Goal: Task Accomplishment & Management: Complete application form

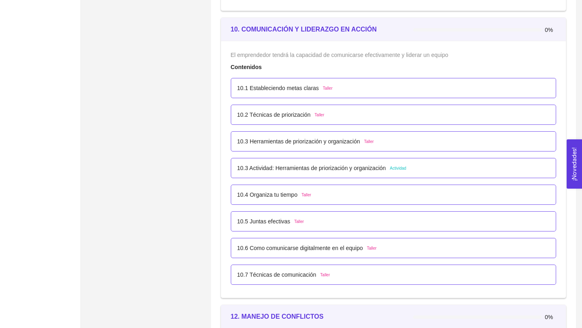
scroll to position [2956, 0]
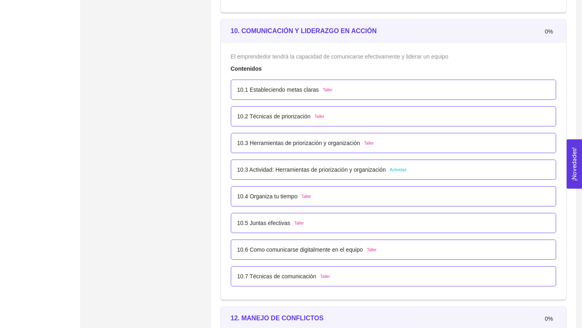
click at [373, 171] on p "10.3 Actividad: Herramientas de priorización y organización" at bounding box center [311, 169] width 149 height 9
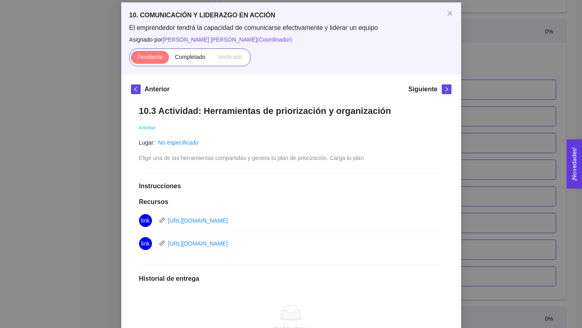
scroll to position [35, 0]
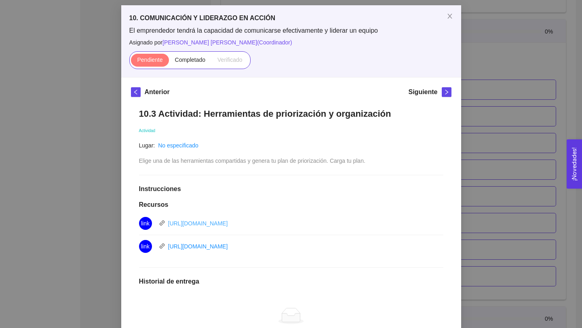
click at [228, 223] on link "[URL][DOMAIN_NAME]" at bounding box center [198, 223] width 60 height 6
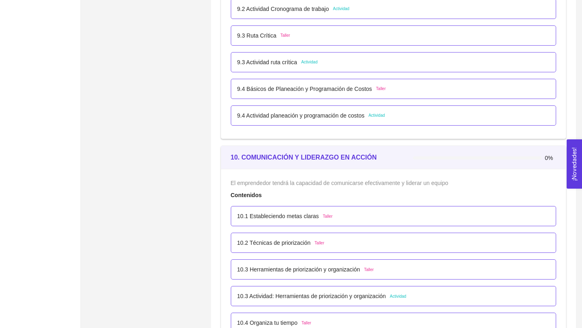
scroll to position [2865, 0]
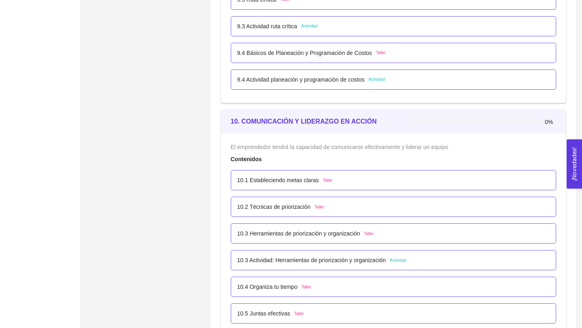
click at [357, 257] on p "10.3 Actividad: Herramientas de priorización y organización" at bounding box center [311, 260] width 149 height 9
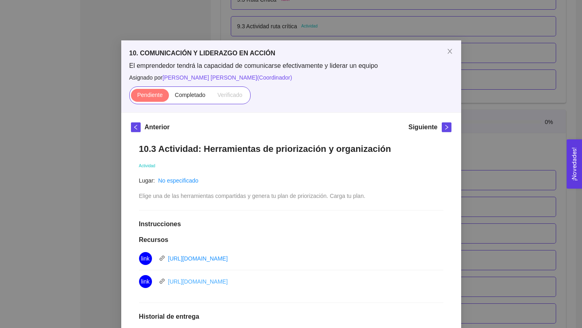
click at [228, 284] on link "[URL][DOMAIN_NAME]" at bounding box center [198, 281] width 60 height 6
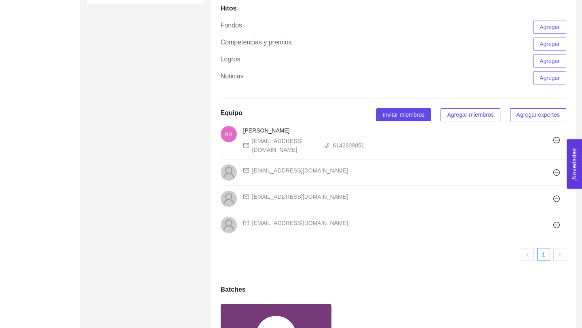
scroll to position [594, 0]
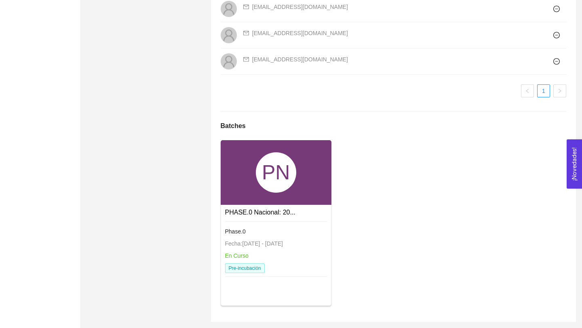
click at [308, 177] on div "PN" at bounding box center [276, 172] width 111 height 65
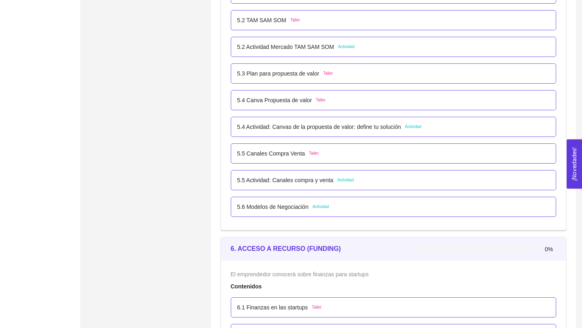
scroll to position [1645, 0]
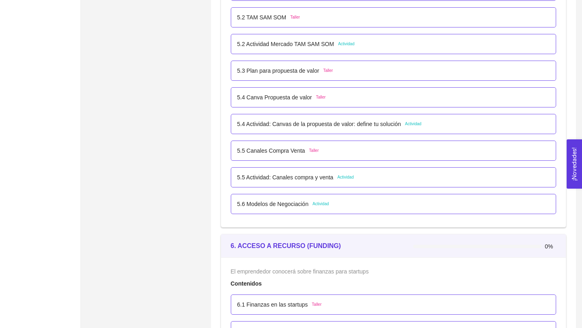
click at [382, 124] on p "5.4 Actividad: Canvas de la propuesta de valor: define tu solución" at bounding box center [319, 124] width 164 height 9
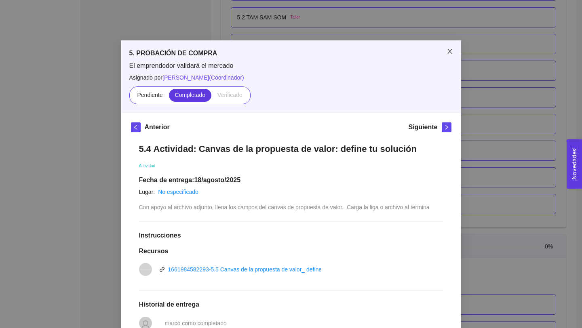
click at [450, 47] on span "Close" at bounding box center [449, 51] width 23 height 23
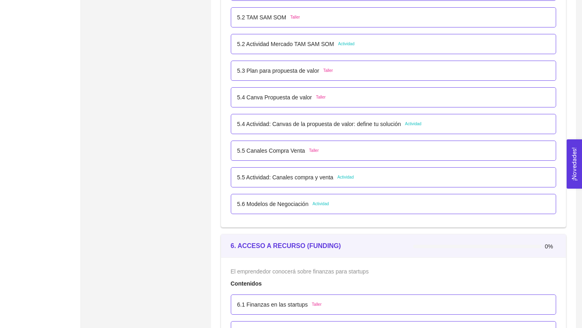
click at [322, 177] on p "5.5 Actividad: Canales compra y venta" at bounding box center [285, 177] width 96 height 9
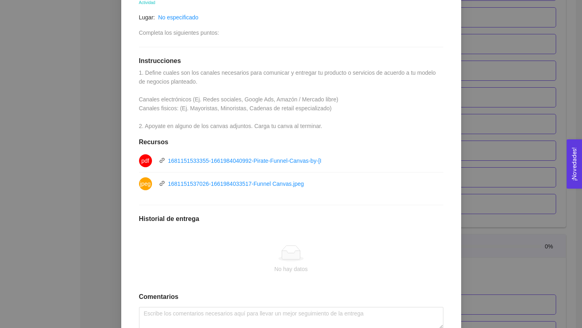
scroll to position [158, 0]
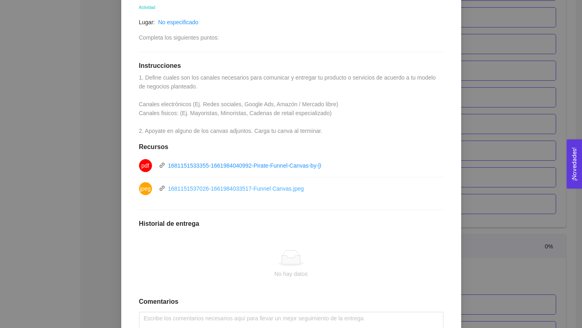
click at [294, 189] on link "1681151537026-1661984033517-Funnel Canvas.jpeg" at bounding box center [236, 188] width 136 height 6
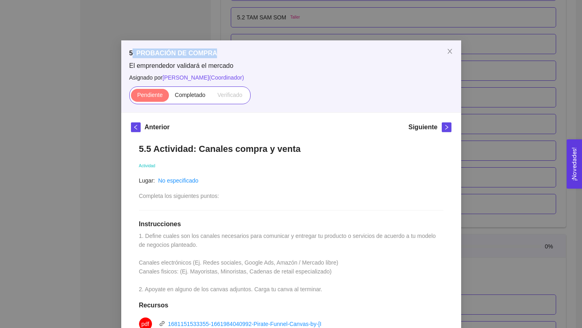
drag, startPoint x: 218, startPoint y: 53, endPoint x: 132, endPoint y: 55, distance: 85.7
click at [132, 55] on h5 "5. PROBACIÓN DE COMPRA" at bounding box center [291, 53] width 324 height 10
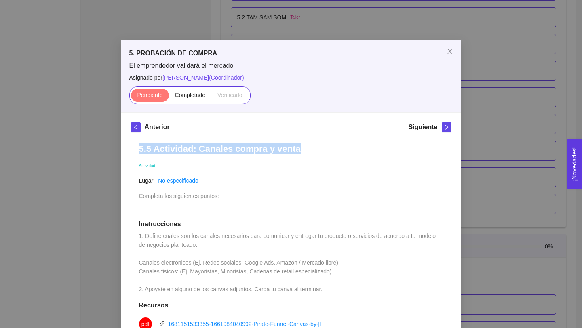
drag, startPoint x: 298, startPoint y: 150, endPoint x: 110, endPoint y: 151, distance: 188.7
click at [110, 151] on div "5. PROBACIÓN DE COMPRA El emprendedor validará el mercado Asignado por Ana Sofi…" at bounding box center [291, 164] width 582 height 328
copy h1 "5.5 Actividad: Canales compra y venta"
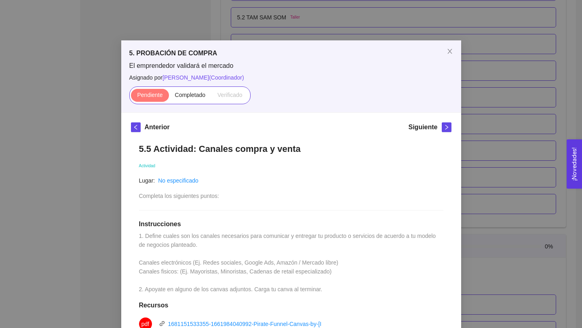
click at [266, 224] on h1 "Instrucciones" at bounding box center [291, 224] width 304 height 8
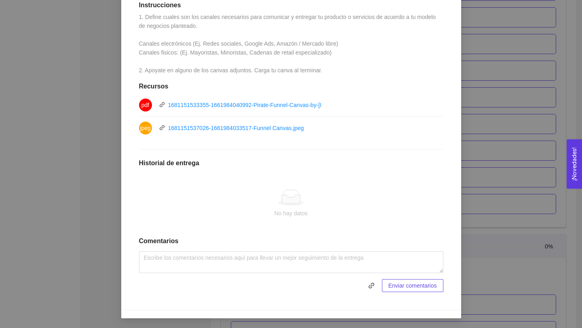
scroll to position [211, 0]
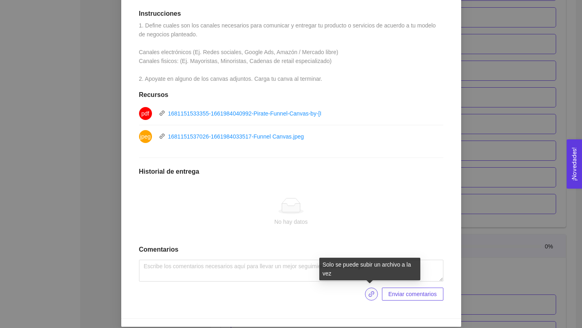
click at [368, 294] on icon "link" at bounding box center [371, 294] width 6 height 6
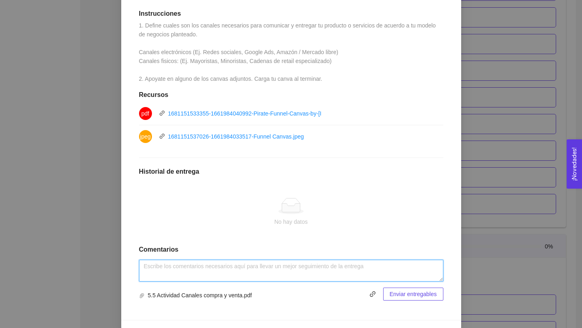
click at [351, 273] on textarea at bounding box center [291, 271] width 304 height 22
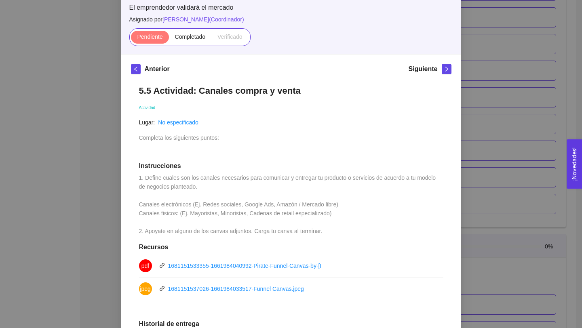
scroll to position [27, 0]
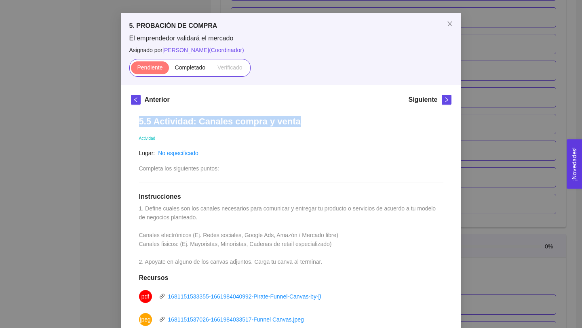
drag, startPoint x: 139, startPoint y: 121, endPoint x: 331, endPoint y: 129, distance: 192.9
click at [331, 129] on div "5.5 Actividad: Canales compra y venta Actividad Lugar: No especificado Completa…" at bounding box center [291, 300] width 320 height 384
copy h1 "5.5 Actividad: Canales compra y venta"
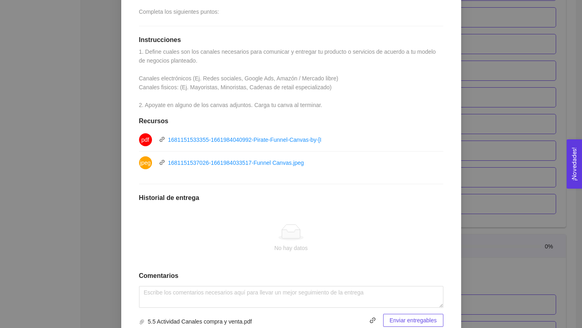
scroll to position [219, 0]
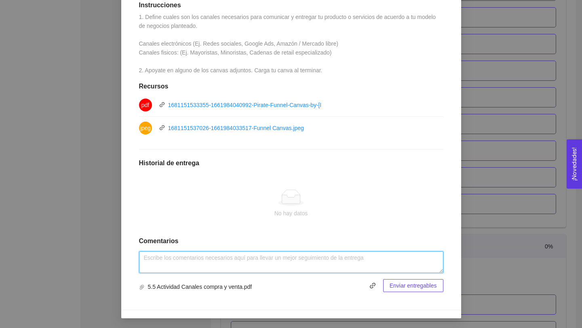
click at [280, 268] on textarea at bounding box center [291, 262] width 304 height 22
paste textarea "5.5 Actividad: Canales compra y venta"
type textarea "5.5 Actividad: Canales compra y venta"
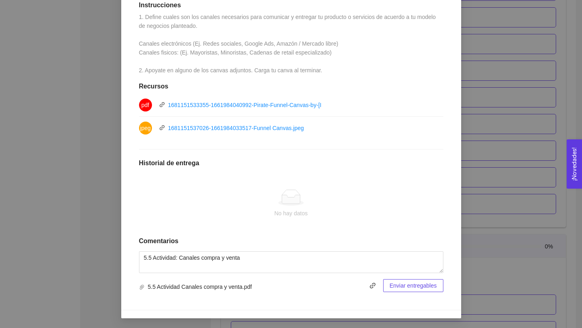
click at [413, 287] on span "Enviar entregables" at bounding box center [413, 285] width 47 height 9
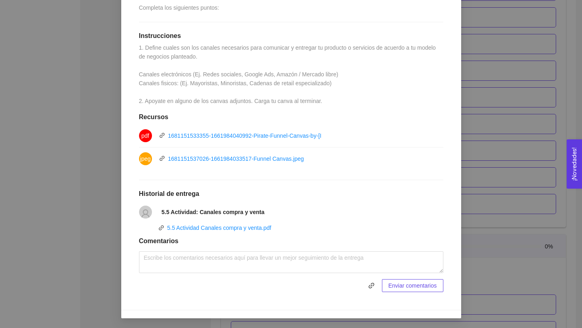
scroll to position [0, 0]
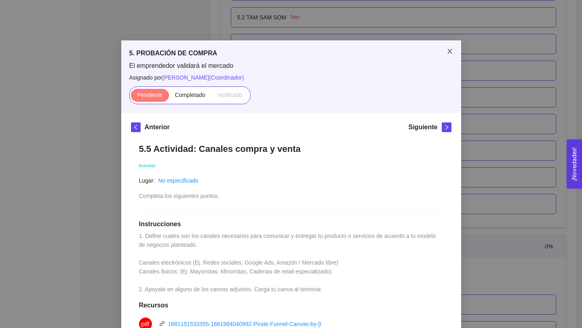
click at [451, 50] on icon "close" at bounding box center [449, 51] width 4 height 5
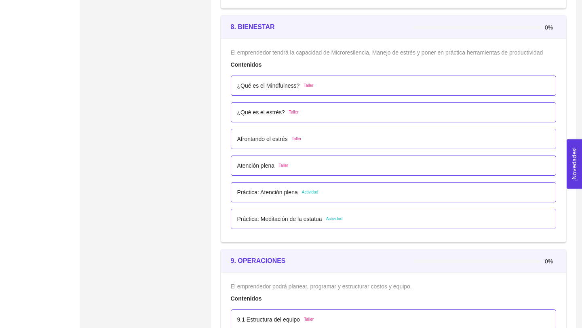
scroll to position [2481, 0]
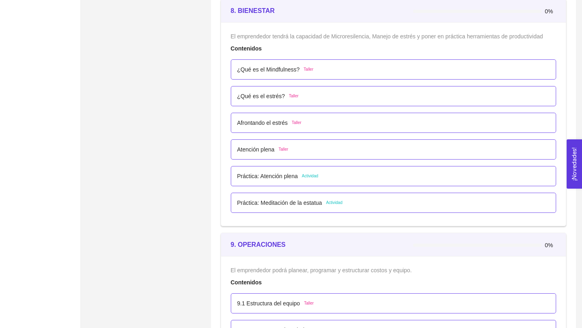
click at [294, 180] on p "Práctica: Atención plena" at bounding box center [267, 176] width 61 height 9
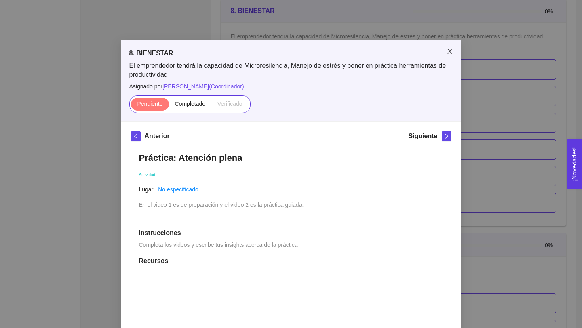
click at [451, 51] on icon "close" at bounding box center [450, 51] width 6 height 6
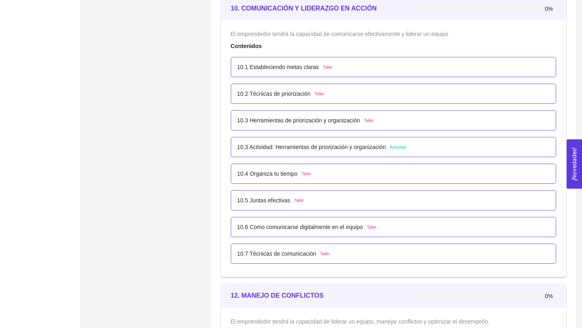
scroll to position [2967, 0]
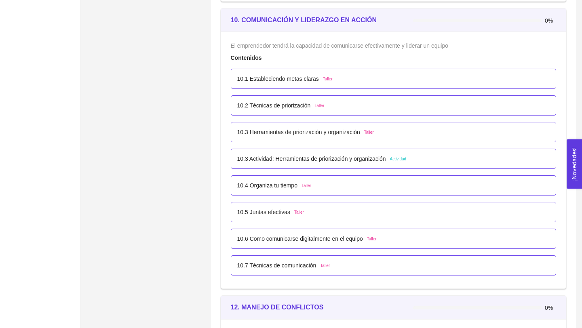
click at [355, 160] on p "10.3 Actividad: Herramientas de priorización y organización" at bounding box center [311, 158] width 149 height 9
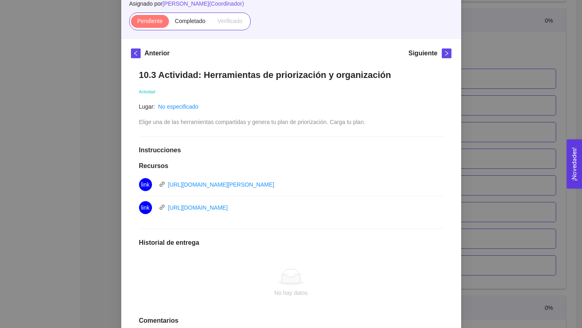
scroll to position [0, 0]
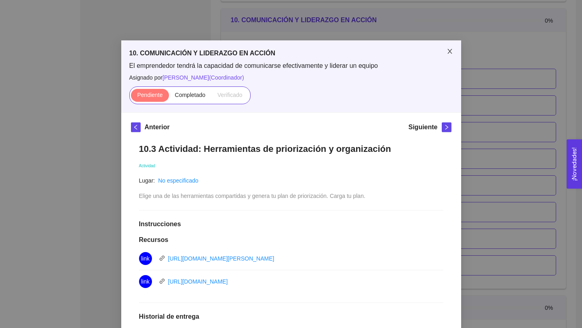
click at [449, 48] on span "Close" at bounding box center [449, 51] width 23 height 23
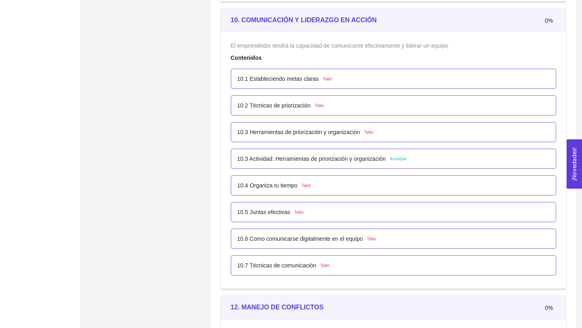
click at [323, 160] on p "10.3 Actividad: Herramientas de priorización y organización" at bounding box center [311, 158] width 149 height 9
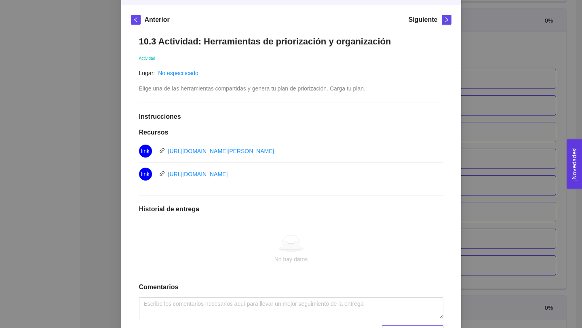
scroll to position [105, 0]
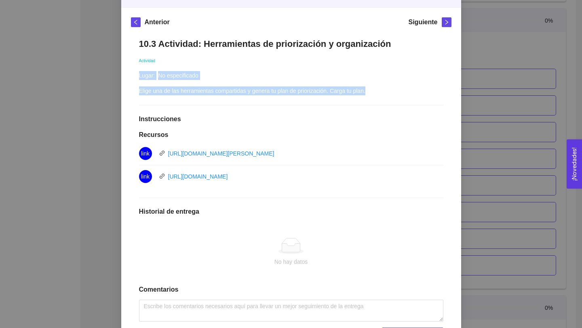
drag, startPoint x: 136, startPoint y: 89, endPoint x: 394, endPoint y: 91, distance: 257.8
click at [394, 91] on div "10.3 Actividad: Herramientas de priorización y organización Actividad Lugar: No…" at bounding box center [291, 189] width 320 height 318
copy div "Lugar: No especificado Elige una de las herramientas compartidas y genera tu pl…"
